Goal: Navigation & Orientation: Go to known website

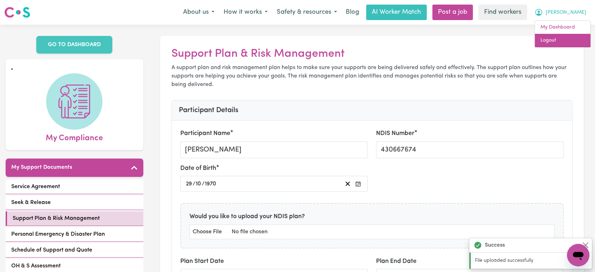
click at [577, 39] on link "Logout" at bounding box center [563, 40] width 56 height 13
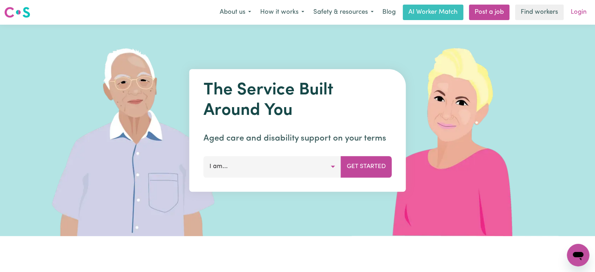
click at [578, 7] on link "Login" at bounding box center [579, 12] width 24 height 15
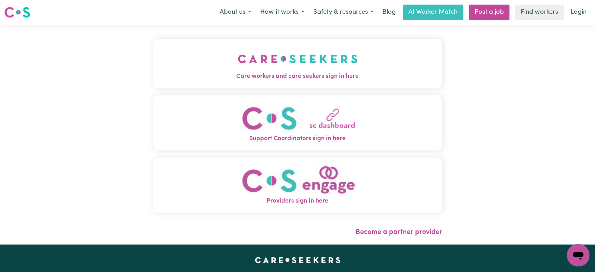
click at [272, 70] on button "Care workers and care seekers sign in here" at bounding box center [297, 63] width 289 height 49
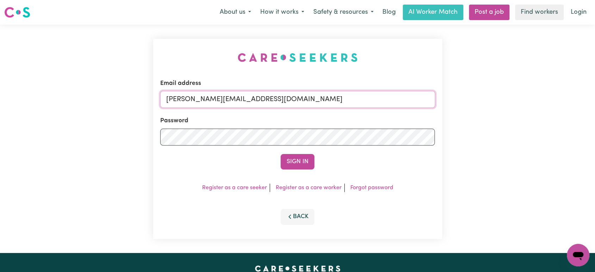
click at [286, 105] on input "[PERSON_NAME][EMAIL_ADDRESS][DOMAIN_NAME]" at bounding box center [297, 99] width 275 height 17
drag, startPoint x: 338, startPoint y: 102, endPoint x: 203, endPoint y: 98, distance: 135.0
click at [203, 98] on input "[EMAIL_ADDRESS][DOMAIN_NAME]" at bounding box center [297, 99] width 275 height 17
type input "[EMAIL_ADDRESS][DOMAIN_NAME]"
click at [281, 154] on button "Sign In" at bounding box center [298, 161] width 34 height 15
